Goal: Information Seeking & Learning: Learn about a topic

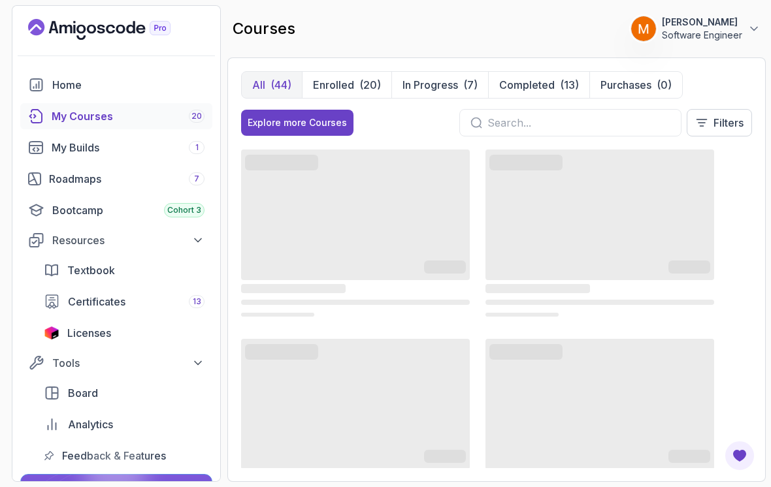
click at [355, 92] on button "Enrolled (20)" at bounding box center [347, 85] width 90 height 26
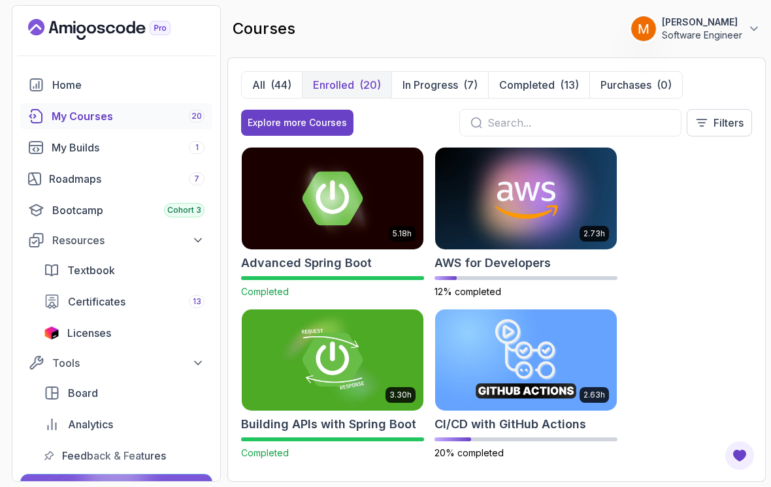
click at [523, 231] on img at bounding box center [526, 199] width 182 height 102
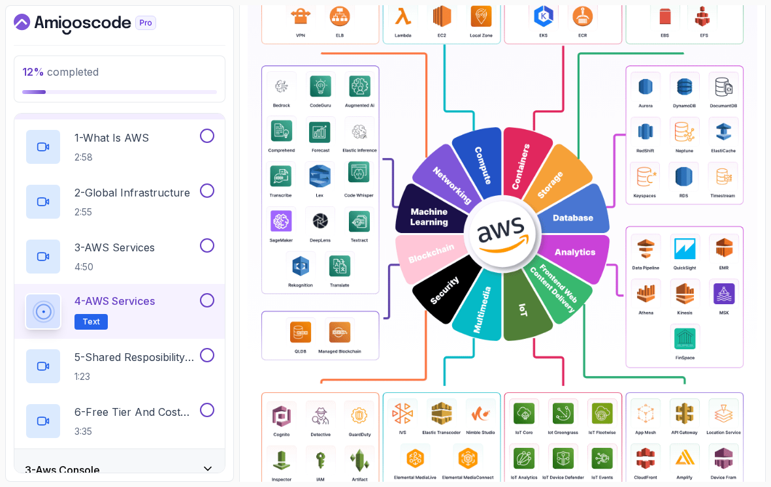
scroll to position [316, 0]
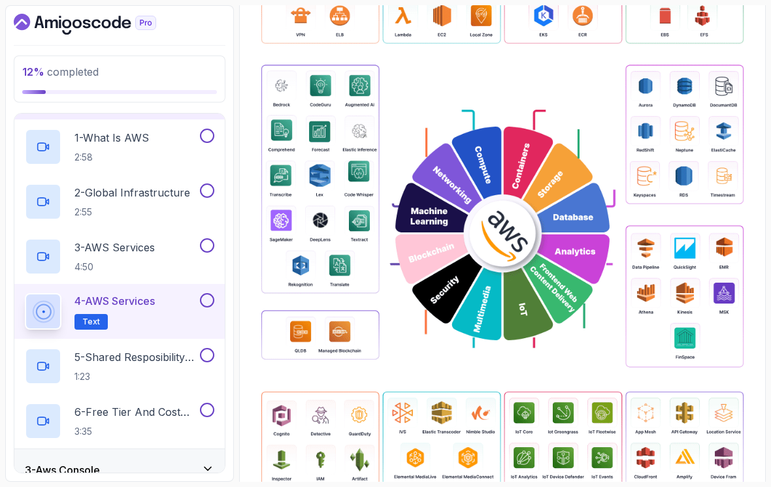
click at [211, 303] on button at bounding box center [207, 300] width 14 height 14
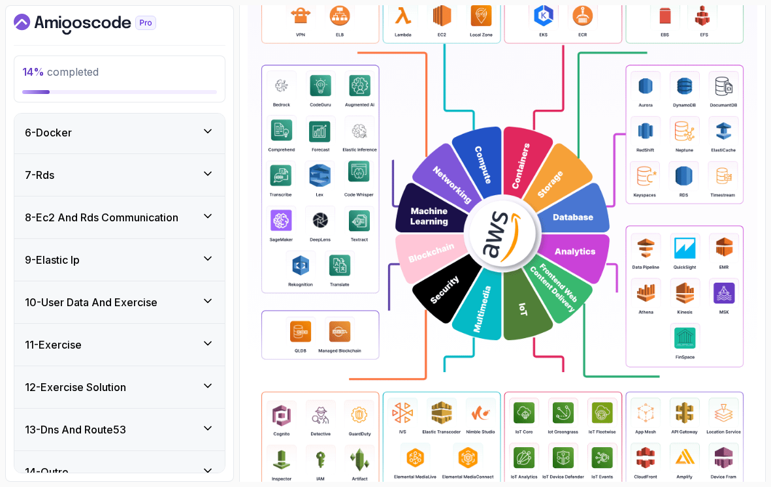
click at [155, 433] on div "13 - Dns And Route53" at bounding box center [119, 430] width 189 height 16
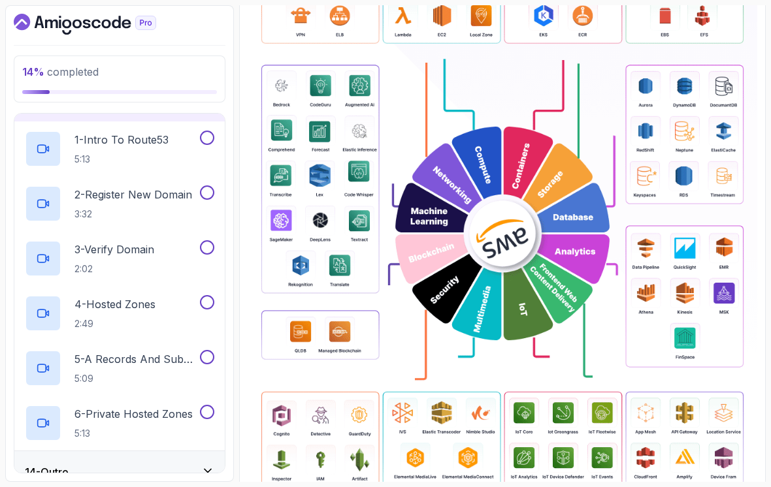
click at [139, 462] on div "14 - Outro" at bounding box center [119, 473] width 210 height 42
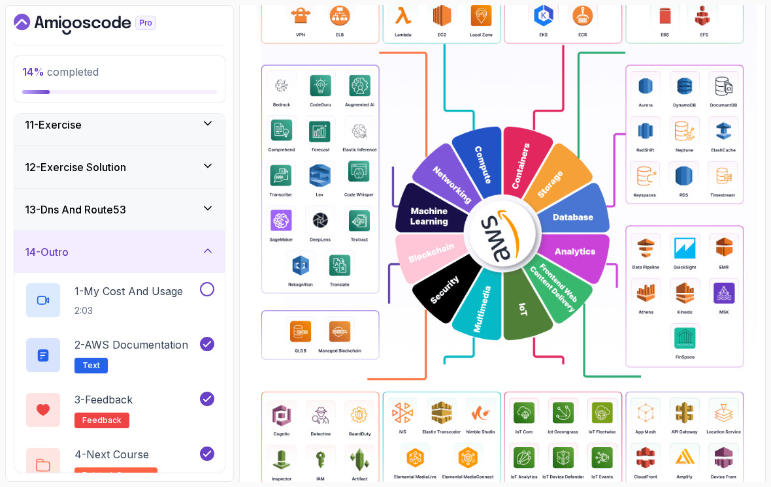
scroll to position [434, 0]
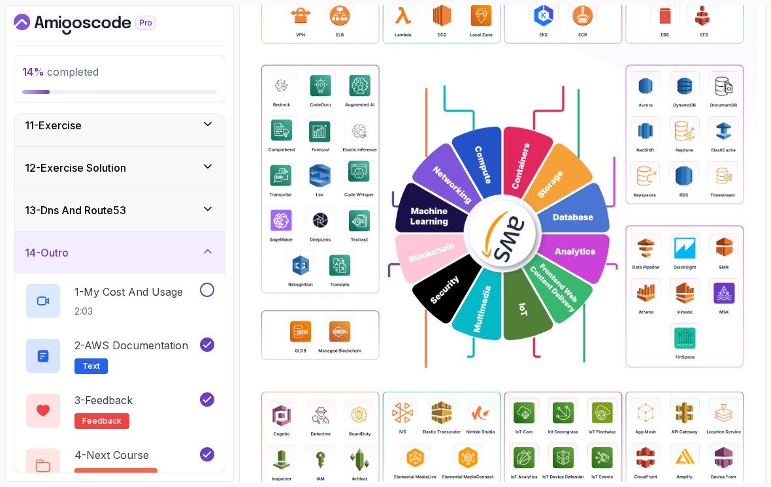
click at [158, 304] on h2 "1 - My Cost And Usage 2:03" at bounding box center [128, 301] width 108 height 34
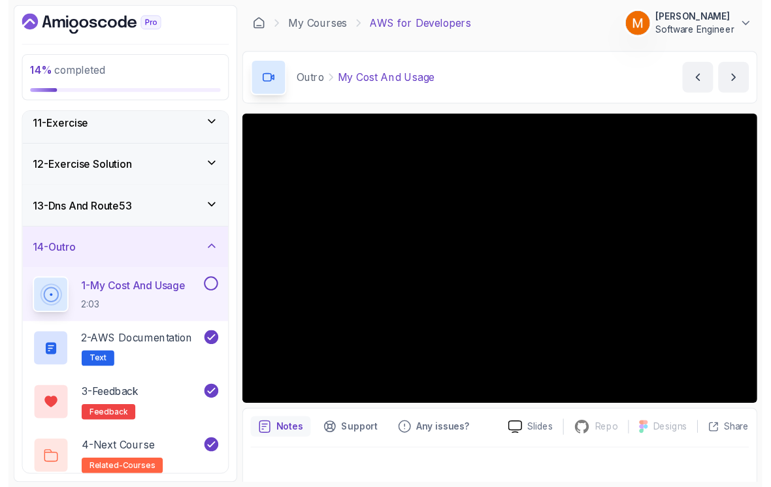
scroll to position [406, 0]
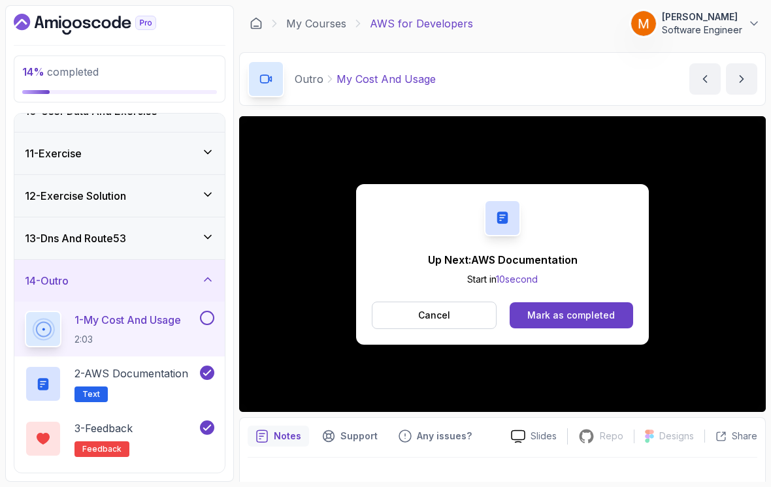
click at [206, 318] on button at bounding box center [207, 318] width 14 height 14
click at [205, 275] on icon at bounding box center [207, 279] width 13 height 13
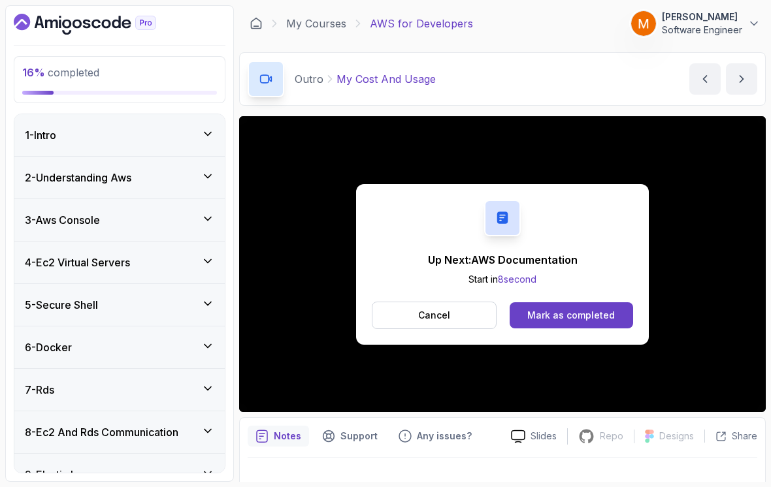
scroll to position [0, 0]
click at [194, 182] on div "2 - Understanding Aws" at bounding box center [119, 178] width 189 height 16
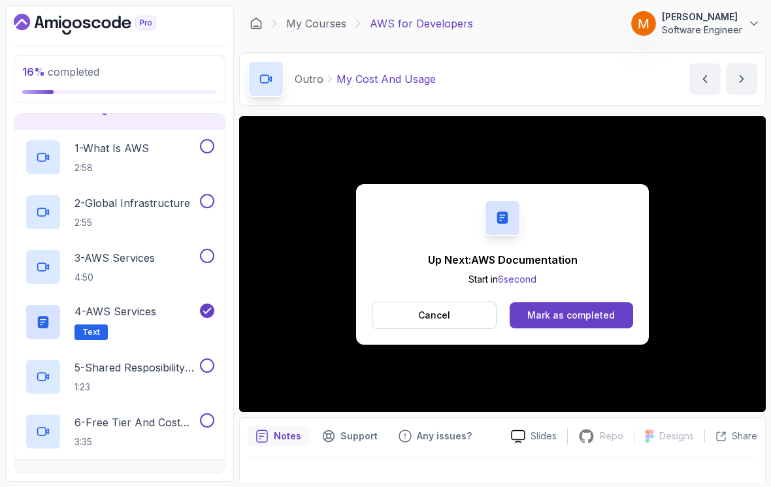
scroll to position [51, 0]
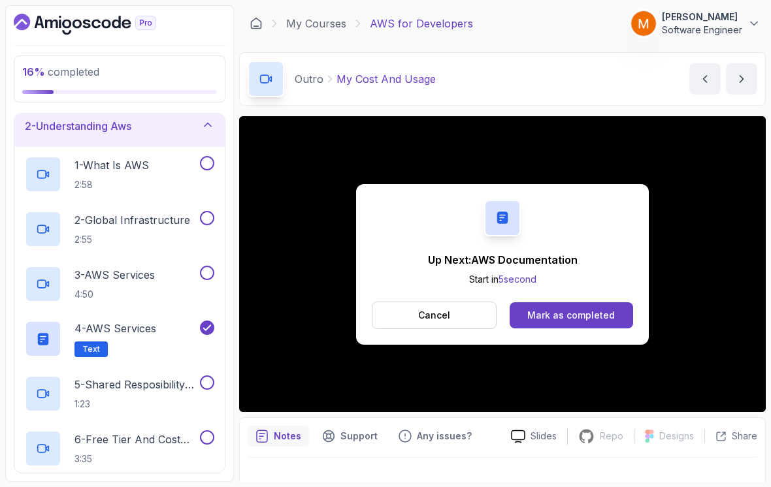
click at [165, 180] on div "1 - What Is AWS 2:58" at bounding box center [111, 174] width 173 height 37
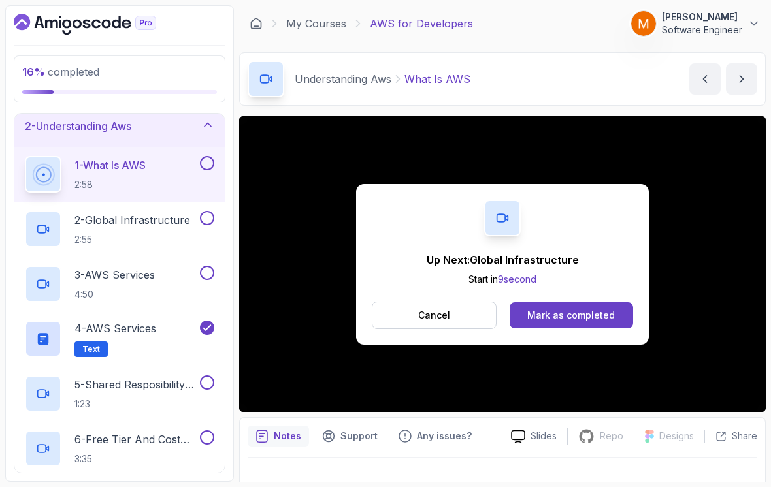
click at [210, 163] on button at bounding box center [207, 163] width 14 height 14
click at [163, 237] on p "2:55" at bounding box center [132, 239] width 116 height 13
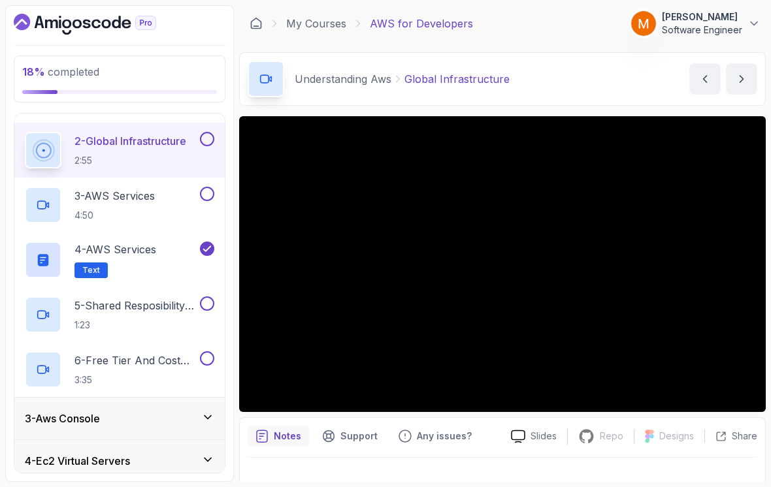
scroll to position [197, 0]
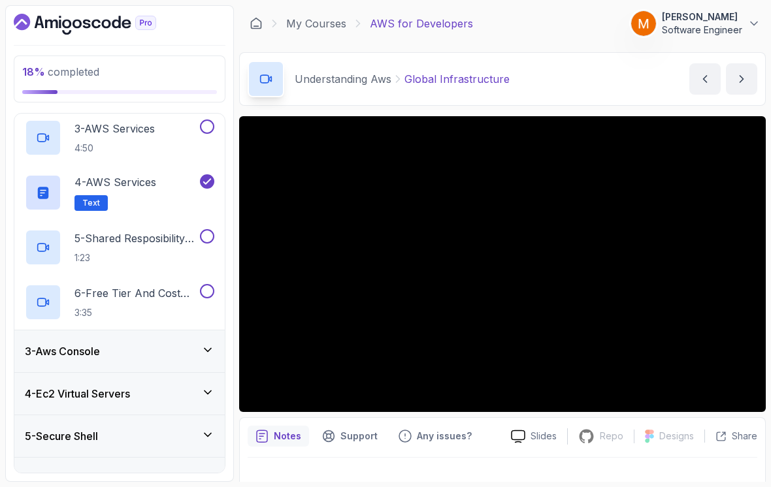
click at [158, 303] on h2 "6 - Free Tier And Cost Calculator 3:35" at bounding box center [135, 303] width 123 height 34
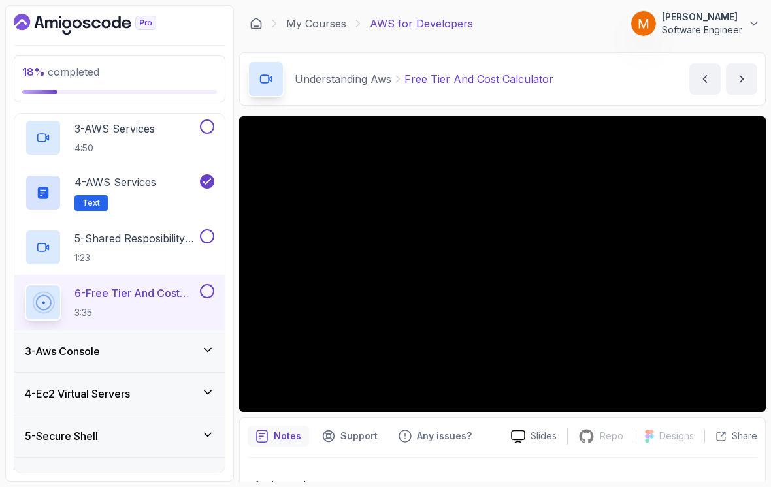
scroll to position [92, 0]
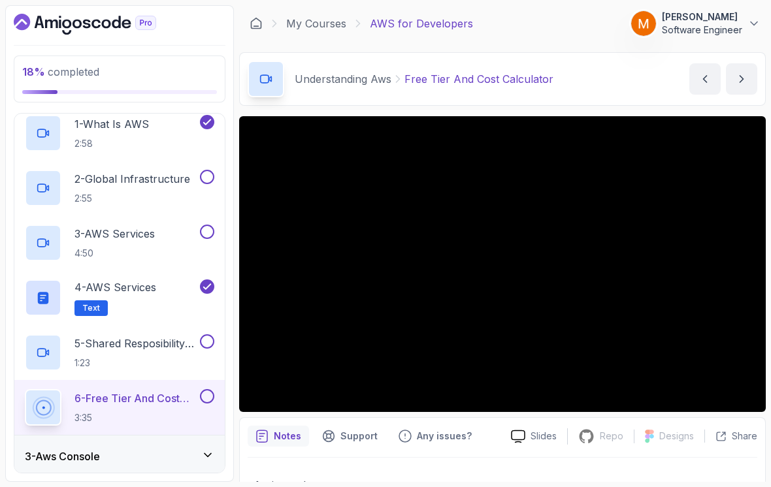
click at [181, 188] on h2 "2 - Global Infrastructure 2:55" at bounding box center [132, 188] width 116 height 34
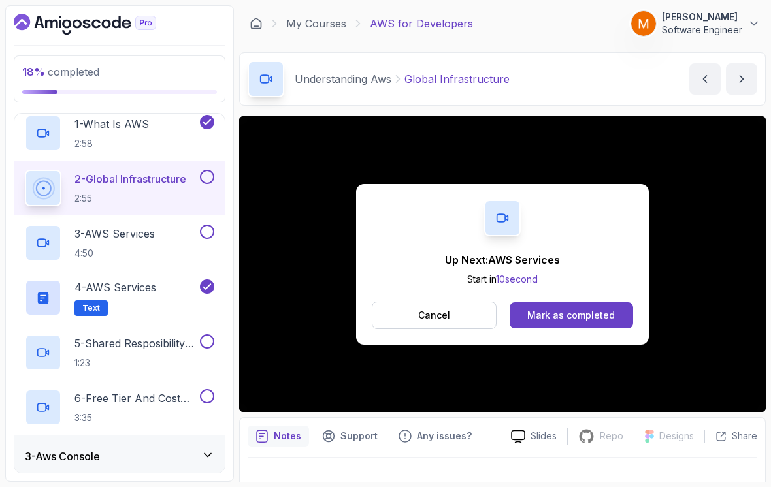
click at [204, 180] on button at bounding box center [207, 177] width 14 height 14
click at [155, 237] on p "3 - AWS Services" at bounding box center [114, 234] width 80 height 16
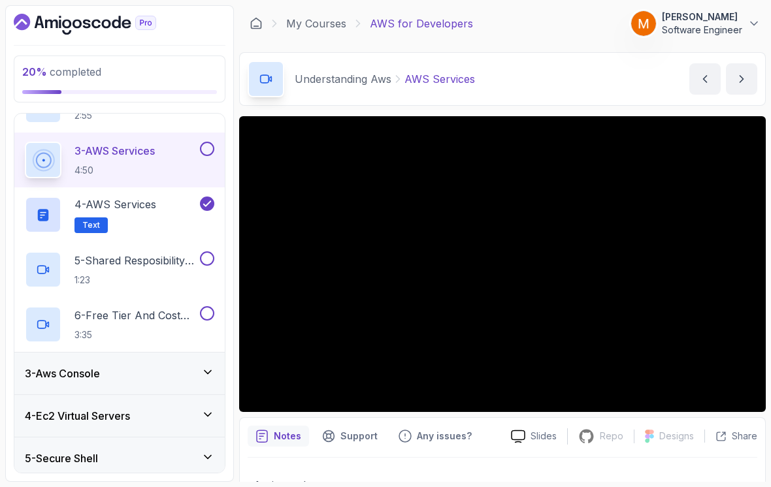
scroll to position [176, 0]
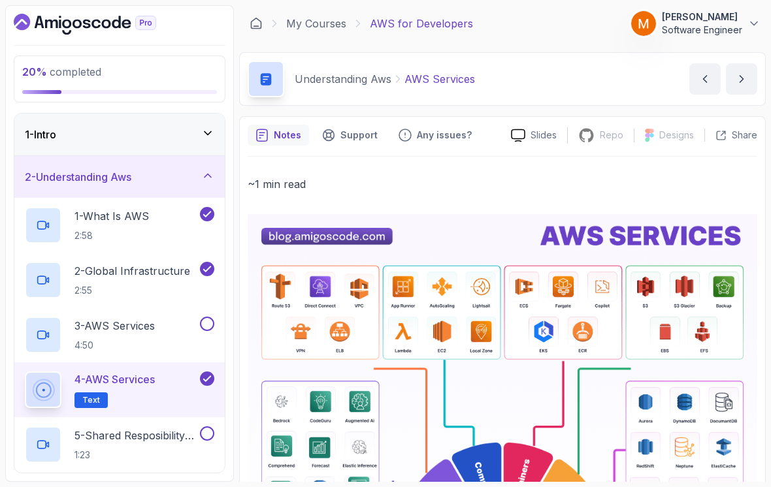
click at [169, 340] on div "3 - AWS Services 4:50" at bounding box center [111, 335] width 173 height 37
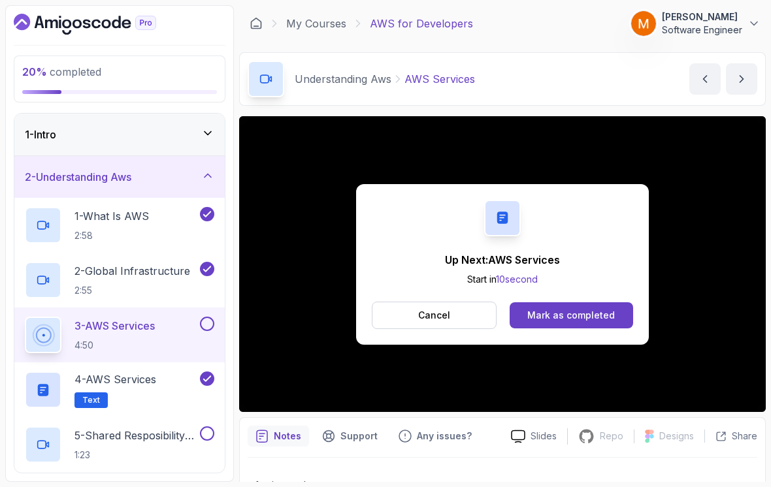
click at [213, 323] on button at bounding box center [207, 324] width 14 height 14
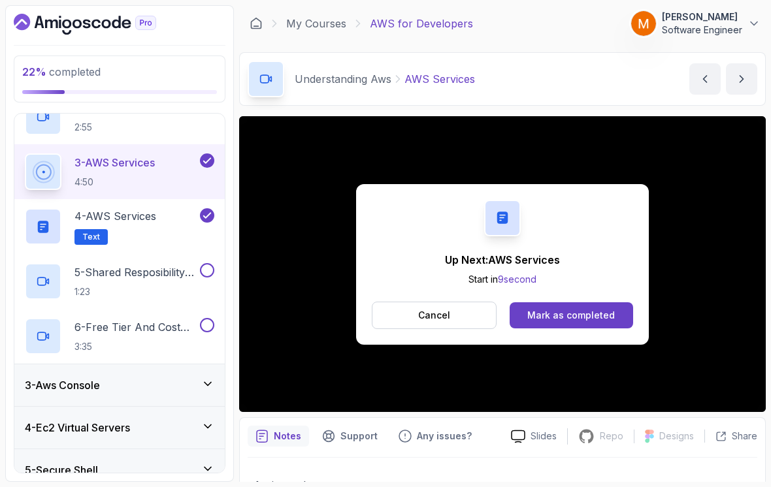
scroll to position [167, 0]
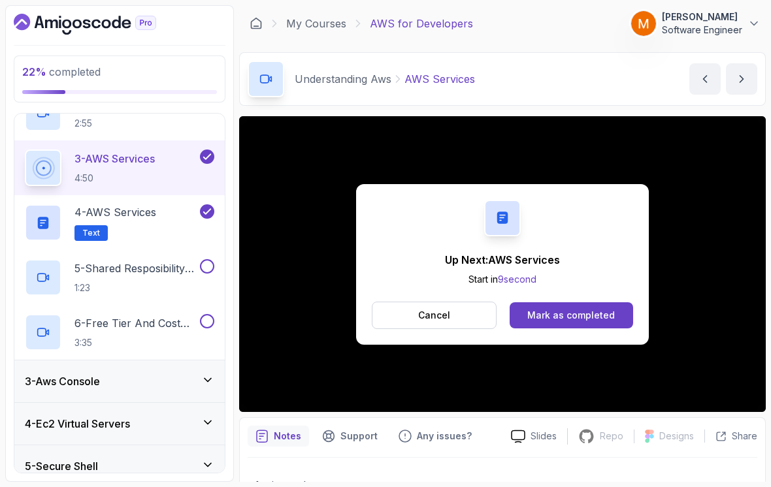
click at [181, 286] on p "1:23" at bounding box center [135, 288] width 123 height 13
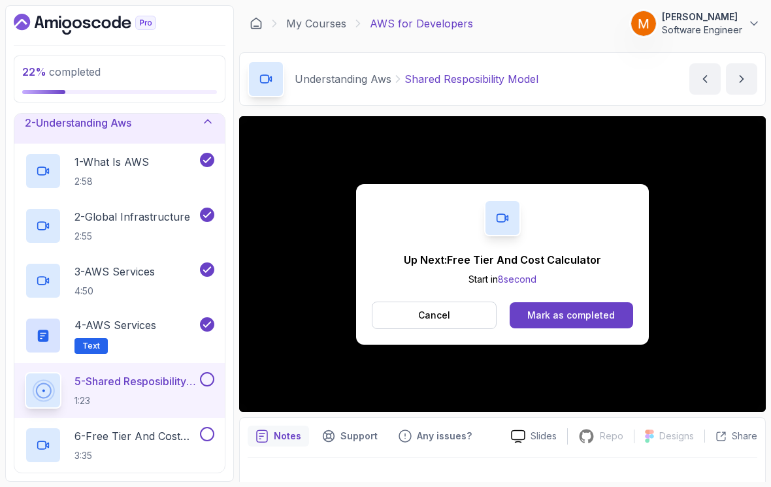
scroll to position [88, 0]
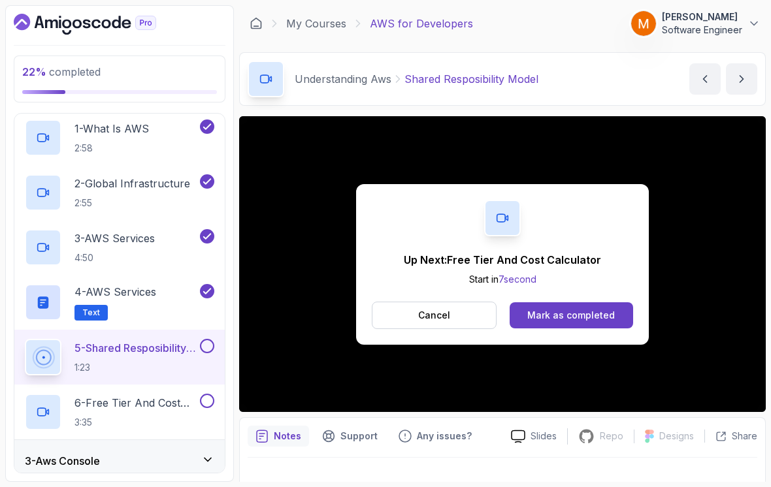
click at [212, 348] on button at bounding box center [207, 346] width 14 height 14
click at [157, 412] on h2 "6 - Free Tier And Cost Calculator 3:35" at bounding box center [135, 412] width 123 height 34
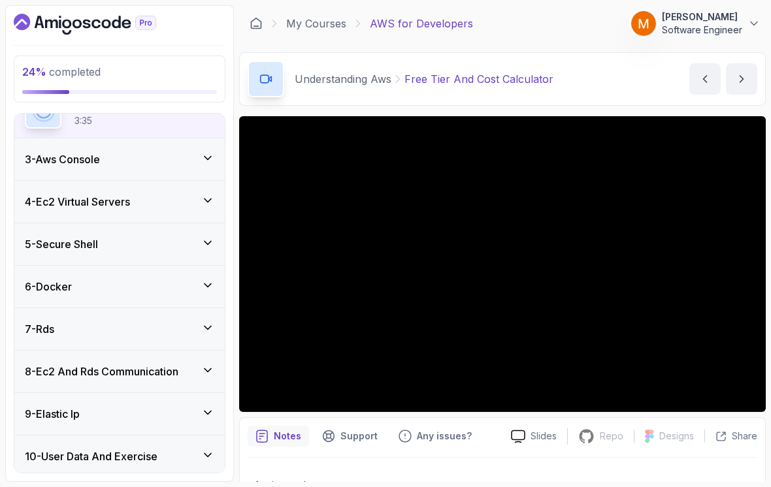
click at [197, 153] on div "3 - Aws Console" at bounding box center [119, 160] width 189 height 16
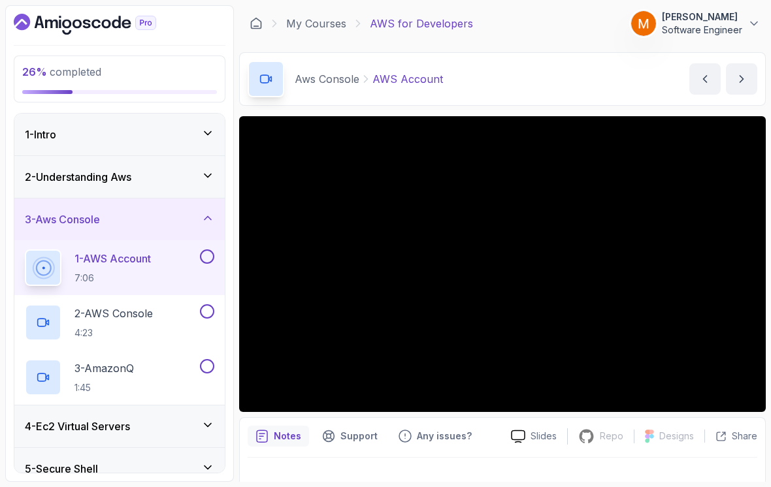
click at [43, 222] on h3 "3 - Aws Console" at bounding box center [62, 220] width 75 height 16
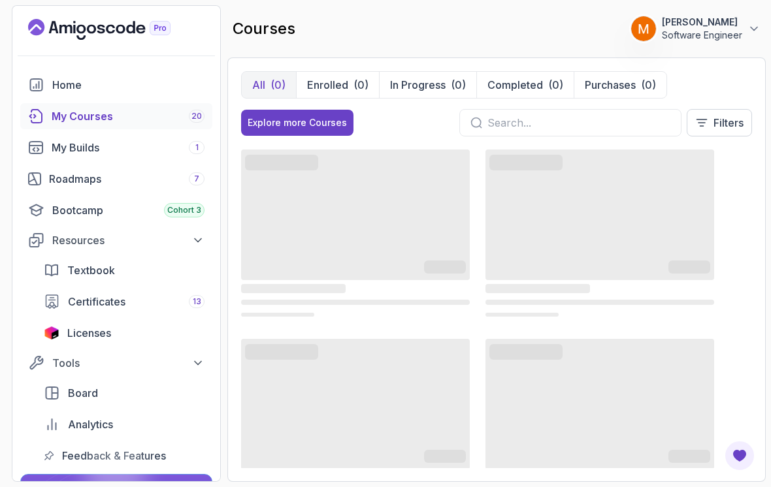
click at [357, 84] on div "(0)" at bounding box center [361, 85] width 15 height 16
